Goal: Information Seeking & Learning: Learn about a topic

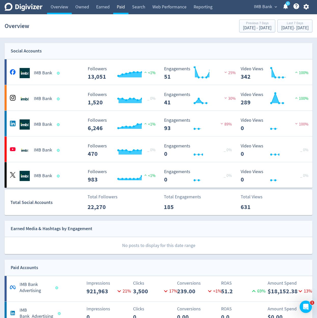
click at [122, 10] on link "Paid" at bounding box center [120, 7] width 15 height 14
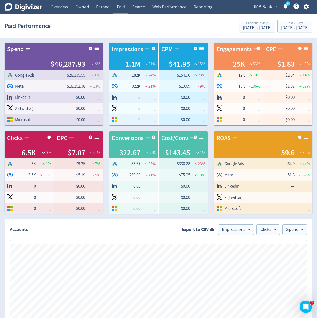
click at [216, 218] on div "Spend $46,287.93 9 % Google Ads $28,135.55 6 % Logo of Meta Platforms -- Graphi…" at bounding box center [158, 284] width 317 height 496
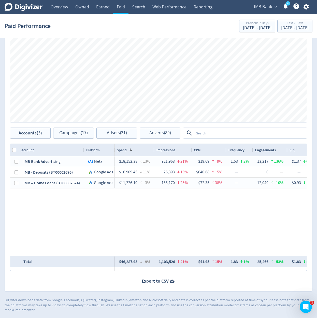
scroll to position [220, 0]
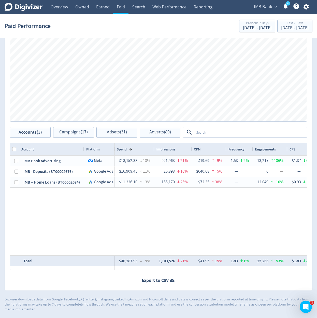
click at [211, 298] on p "Digivizer downloads data from Google, Facebook, X (Twitter), Instagram, LinkedI…" at bounding box center [159, 304] width 308 height 15
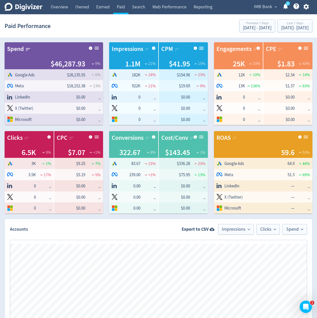
scroll to position [0, 0]
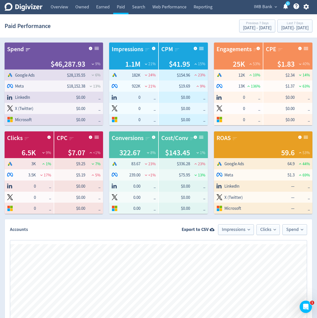
click at [211, 215] on div "Spend $46,287.93 9 % Google Ads $28,135.55 6 % Logo of Meta Platforms -- Graphi…" at bounding box center [158, 284] width 317 height 496
click at [69, 8] on link "Overview" at bounding box center [59, 7] width 25 height 14
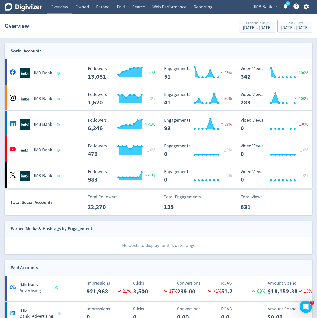
click at [77, 35] on section "Overview Previous 7 Days Sep 19, 2025 - Sep 25, 2025 Last 7 Days Sep 26, 2025 -…" at bounding box center [158, 26] width 317 height 24
click at [267, 10] on span "IMB Bank" at bounding box center [263, 7] width 18 height 8
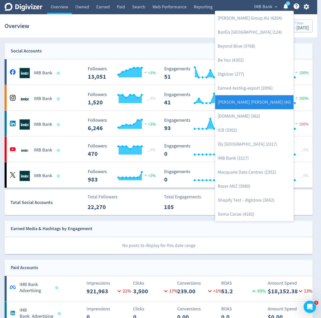
click at [254, 98] on link "[PERSON_NAME] [PERSON_NAME] (46)" at bounding box center [254, 102] width 78 height 14
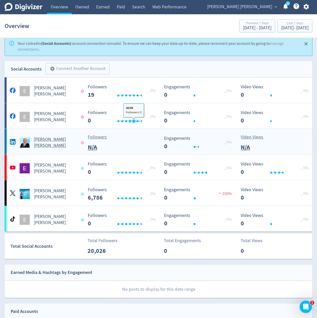
scroll to position [61, 0]
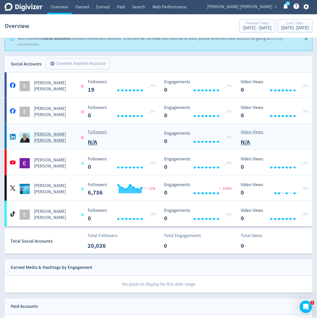
click at [133, 133] on div "Followers N/A" at bounding box center [122, 138] width 75 height 18
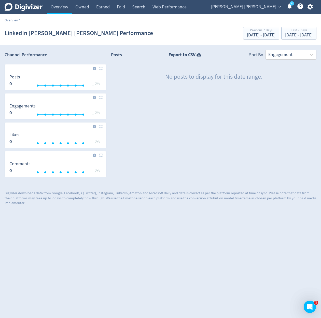
drag, startPoint x: 258, startPoint y: 14, endPoint x: 262, endPoint y: 7, distance: 8.0
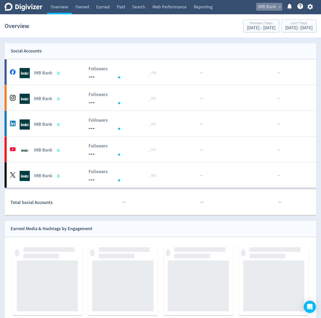
click at [259, 7] on span "IMB Bank" at bounding box center [267, 7] width 18 height 8
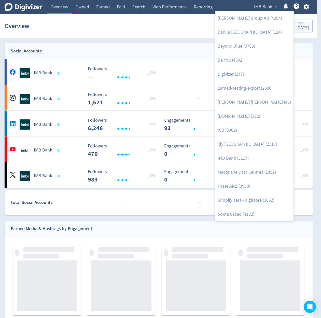
click at [244, 7] on div at bounding box center [160, 159] width 321 height 318
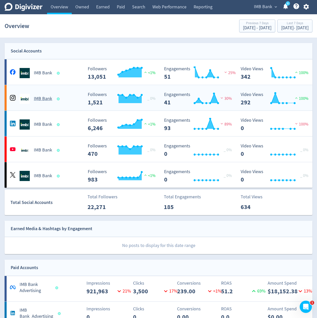
click at [64, 89] on Bank-platform4 "IMB Bank Created with Highcharts 10.3.3 _ 0% Followers 1,521 Created with Highc…" at bounding box center [159, 97] width 308 height 25
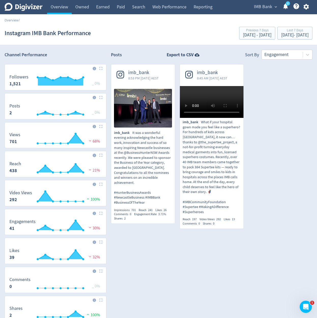
click at [283, 146] on div "imb_bank 8:53 PM Wed 1-Oct-25 AEST imb_bank It was a wonderful evening acknowle…" at bounding box center [209, 148] width 206 height 169
click at [61, 9] on link "Overview" at bounding box center [59, 7] width 25 height 14
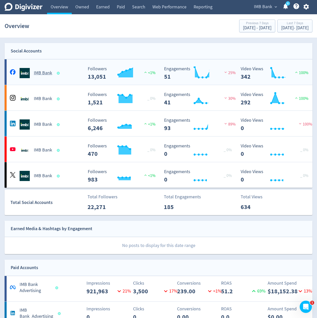
click at [74, 72] on div "IMB Bank" at bounding box center [46, 73] width 75 height 10
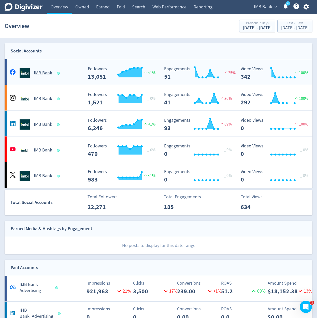
click at [76, 76] on div "IMB Bank" at bounding box center [46, 73] width 75 height 10
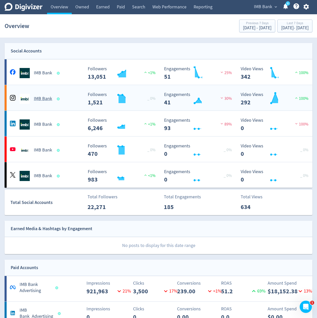
click at [73, 101] on div "IMB Bank" at bounding box center [46, 99] width 75 height 10
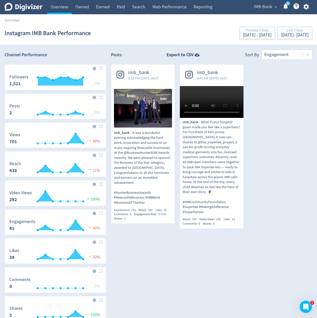
drag, startPoint x: 91, startPoint y: 47, endPoint x: 102, endPoint y: 59, distance: 16.8
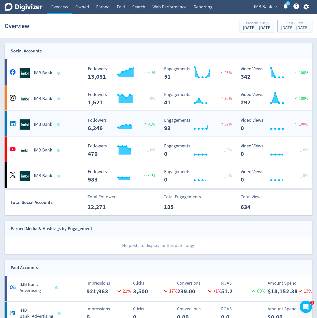
click at [79, 128] on div "IMB Bank" at bounding box center [46, 124] width 75 height 10
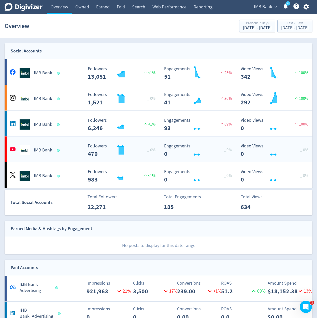
click at [74, 146] on div "IMB Bank" at bounding box center [46, 150] width 75 height 10
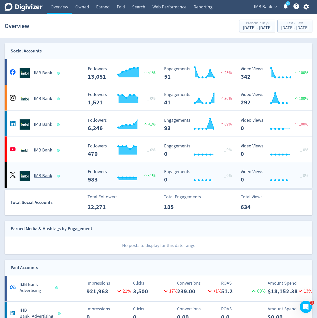
click at [63, 176] on div "IMB Bank" at bounding box center [46, 176] width 75 height 10
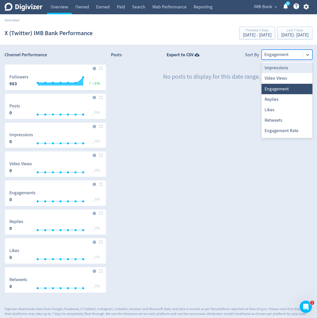
click at [287, 51] on div at bounding box center [283, 54] width 36 height 7
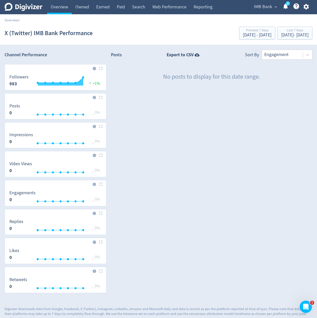
click at [162, 99] on div "Posts Export to CSV Sort By Engagement No posts to display for this date range." at bounding box center [212, 175] width 202 height 251
click at [268, 7] on span "IMB Bank" at bounding box center [263, 7] width 18 height 8
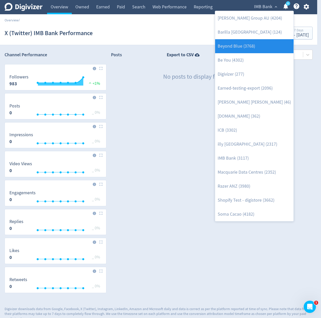
click at [254, 49] on link "Beyond Blue (3768)" at bounding box center [254, 46] width 78 height 14
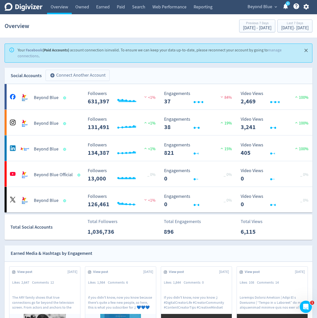
click at [68, 71] on button "add_circle Connect Another Account" at bounding box center [78, 75] width 64 height 11
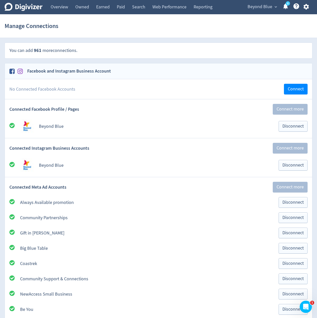
click at [75, 100] on div "Connected Facebook Profile / Pages Connect more" at bounding box center [159, 109] width 308 height 20
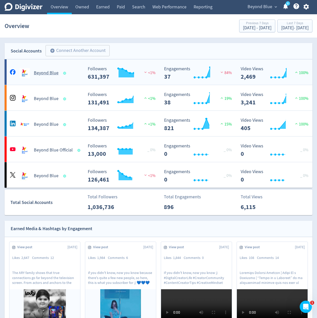
click at [73, 76] on div "Beyond Blue" at bounding box center [46, 73] width 75 height 10
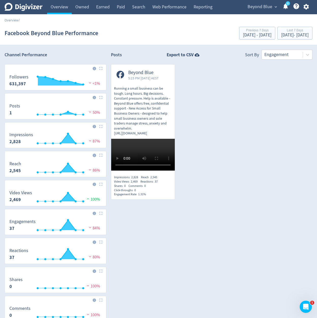
drag, startPoint x: 103, startPoint y: 87, endPoint x: 92, endPoint y: 82, distance: 12.5
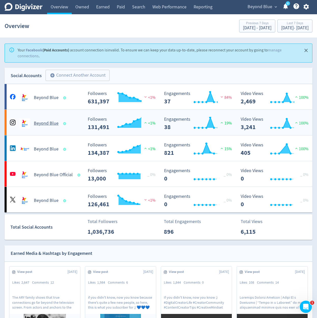
click at [77, 119] on div "Beyond Blue" at bounding box center [46, 123] width 75 height 10
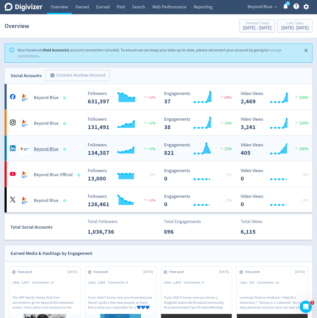
click at [75, 122] on div "Beyond Blue" at bounding box center [46, 123] width 75 height 10
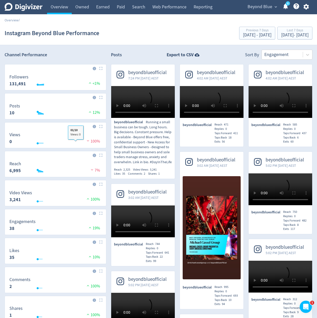
click at [74, 142] on rect "\a Views\a 0\a" at bounding box center [55, 138] width 97 height 13
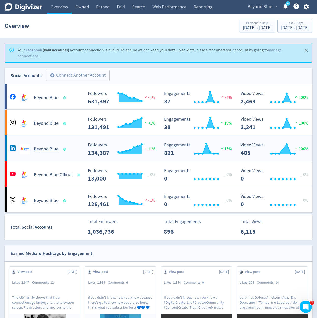
click at [74, 152] on div "Beyond Blue" at bounding box center [46, 149] width 75 height 10
click at [80, 162] on Official-platform5 "Beyond Blue Official Created with Highcharts 10.3.3 Followers 13,000 _ 0% Creat…" at bounding box center [159, 173] width 308 height 25
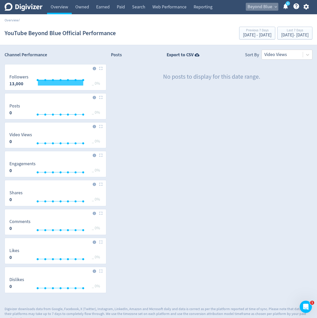
click at [272, 10] on span "Beyond Blue" at bounding box center [260, 7] width 25 height 8
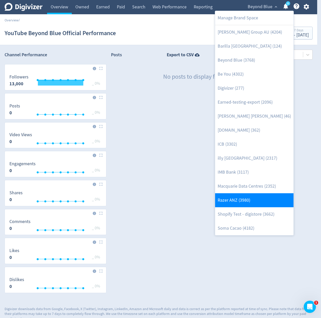
click at [250, 206] on link "Razer ANZ (3980)" at bounding box center [254, 200] width 78 height 14
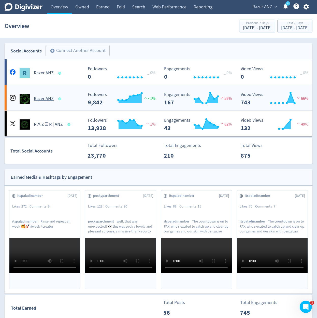
click at [75, 105] on ANZ-platform4 "Razer ANZ Created with Highcharts 10.3.3 Followers 9,842 <1% Created with Highc…" at bounding box center [159, 97] width 308 height 25
click at [70, 110] on ANZ-platform4 "Razer ANZ Created with Highcharts 10.3.3 Followers 9,842 <1% Created with Highc…" at bounding box center [159, 97] width 308 height 25
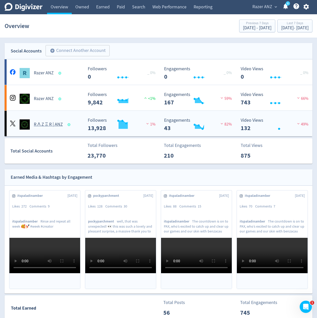
click at [70, 120] on div "R Λ Z Ξ R | ANZ" at bounding box center [46, 124] width 75 height 10
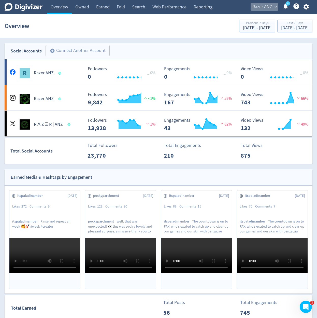
click at [259, 7] on span "Razer ANZ" at bounding box center [263, 7] width 20 height 8
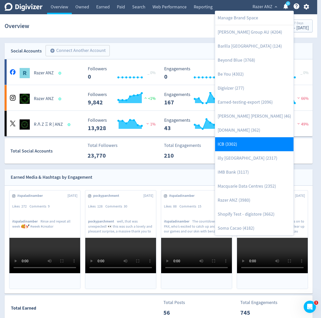
click at [245, 142] on link "ICB (3302)" at bounding box center [254, 144] width 78 height 14
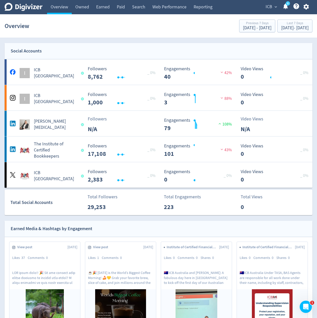
click at [273, 9] on button "ICB expand_more" at bounding box center [271, 7] width 15 height 8
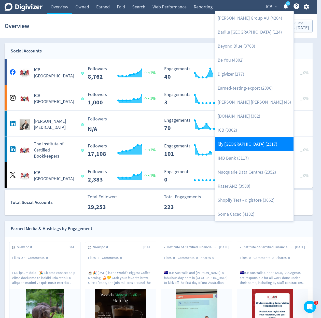
click at [248, 142] on link "illy [GEOGRAPHIC_DATA] (2317)" at bounding box center [254, 144] width 78 height 14
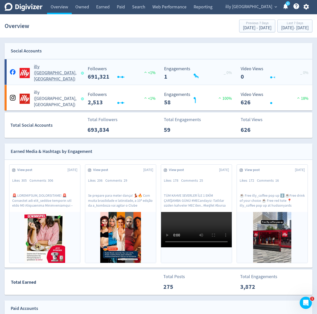
click at [71, 76] on div "illy ([GEOGRAPHIC_DATA], [GEOGRAPHIC_DATA])" at bounding box center [46, 73] width 75 height 18
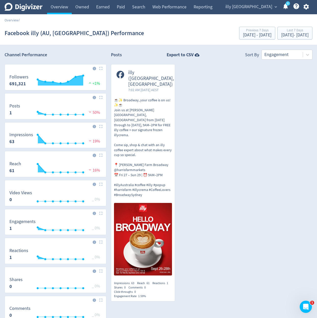
drag, startPoint x: 97, startPoint y: 110, endPoint x: 95, endPoint y: 113, distance: 3.1
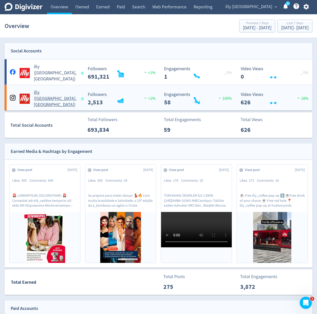
click at [84, 105] on div "Created with Highcharts 10.3.3 Followers 2,513 <1%" at bounding box center [121, 97] width 77 height 18
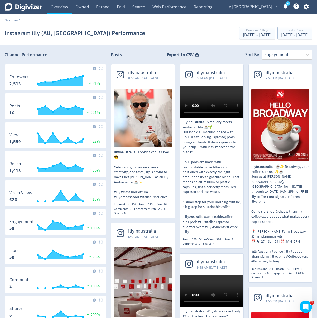
click at [259, 8] on span "illy [GEOGRAPHIC_DATA]" at bounding box center [249, 7] width 47 height 8
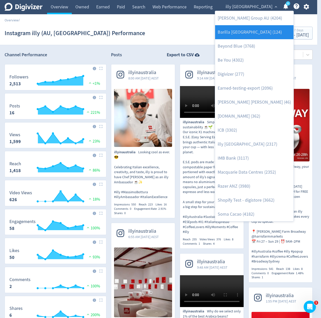
click at [270, 34] on link "Barilla [GEOGRAPHIC_DATA] (124)" at bounding box center [254, 32] width 78 height 14
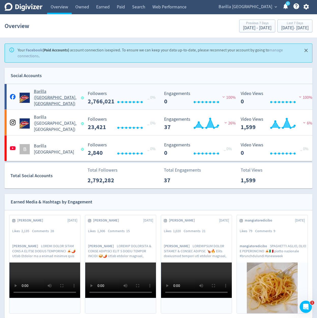
click at [72, 94] on div "Barilla ([GEOGRAPHIC_DATA], [GEOGRAPHIC_DATA])" at bounding box center [46, 98] width 75 height 18
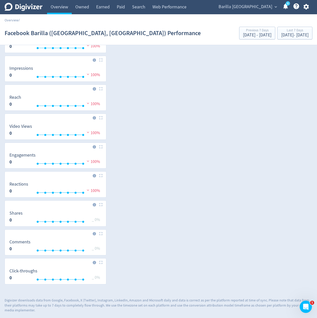
scroll to position [67, 0]
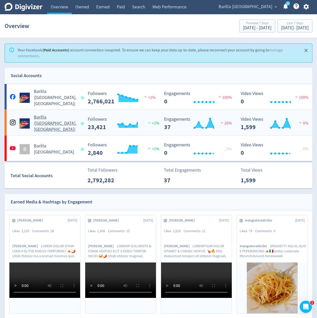
click at [75, 114] on NZ\)-platform4 "[PERSON_NAME] (AU, [GEOGRAPHIC_DATA]) Created with Highcharts 10.3.3 Followers …" at bounding box center [159, 122] width 308 height 25
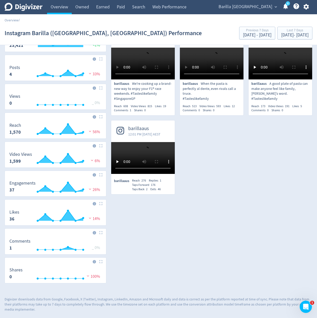
scroll to position [135, 0]
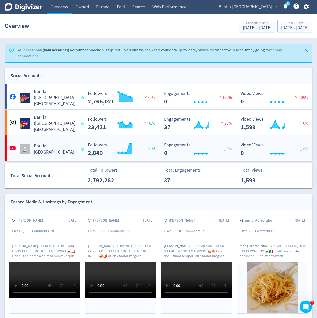
click at [82, 150] on div "B Barilla [GEOGRAPHIC_DATA]" at bounding box center [46, 149] width 75 height 12
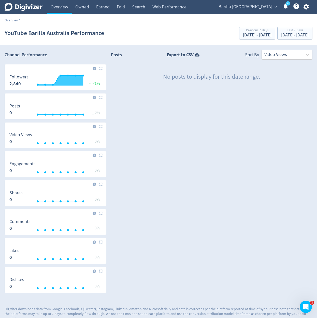
click at [267, 9] on span "Barilla [GEOGRAPHIC_DATA]" at bounding box center [246, 7] width 54 height 8
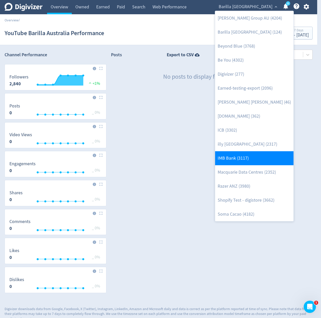
click at [251, 159] on link "IMB Bank (3117)" at bounding box center [254, 158] width 78 height 14
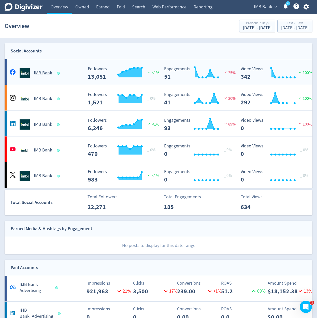
click at [61, 76] on div "IMB Bank" at bounding box center [46, 73] width 75 height 10
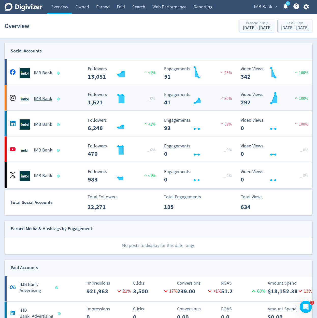
click at [72, 101] on div "IMB Bank" at bounding box center [46, 99] width 75 height 10
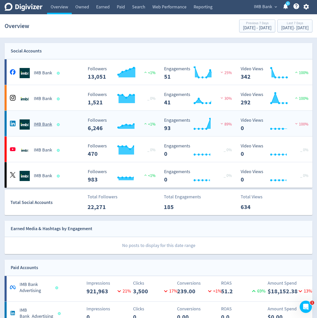
click at [74, 129] on div "IMB Bank" at bounding box center [46, 124] width 75 height 10
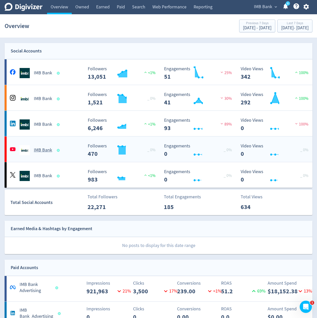
click at [72, 147] on div "IMB Bank" at bounding box center [46, 150] width 75 height 10
click at [70, 177] on div "IMB Bank" at bounding box center [46, 176] width 75 height 10
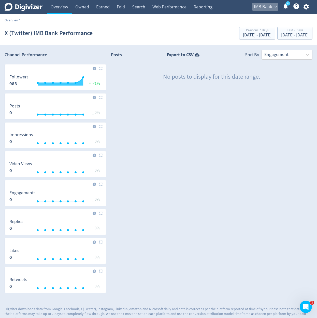
click at [268, 8] on span "IMB Bank" at bounding box center [263, 7] width 18 height 8
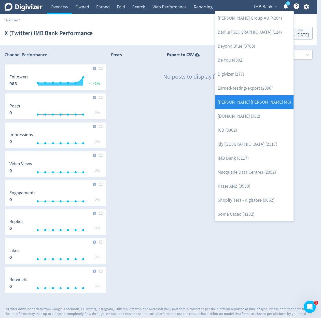
click at [254, 104] on link "[PERSON_NAME] [PERSON_NAME] (46)" at bounding box center [254, 102] width 78 height 14
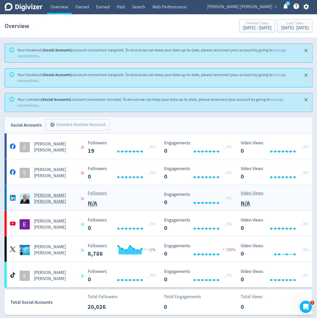
click at [80, 193] on div "[PERSON_NAME] [PERSON_NAME]" at bounding box center [45, 196] width 77 height 16
click at [75, 242] on div "[PERSON_NAME] [PERSON_NAME]" at bounding box center [45, 248] width 77 height 16
